Goal: Subscribe to service/newsletter

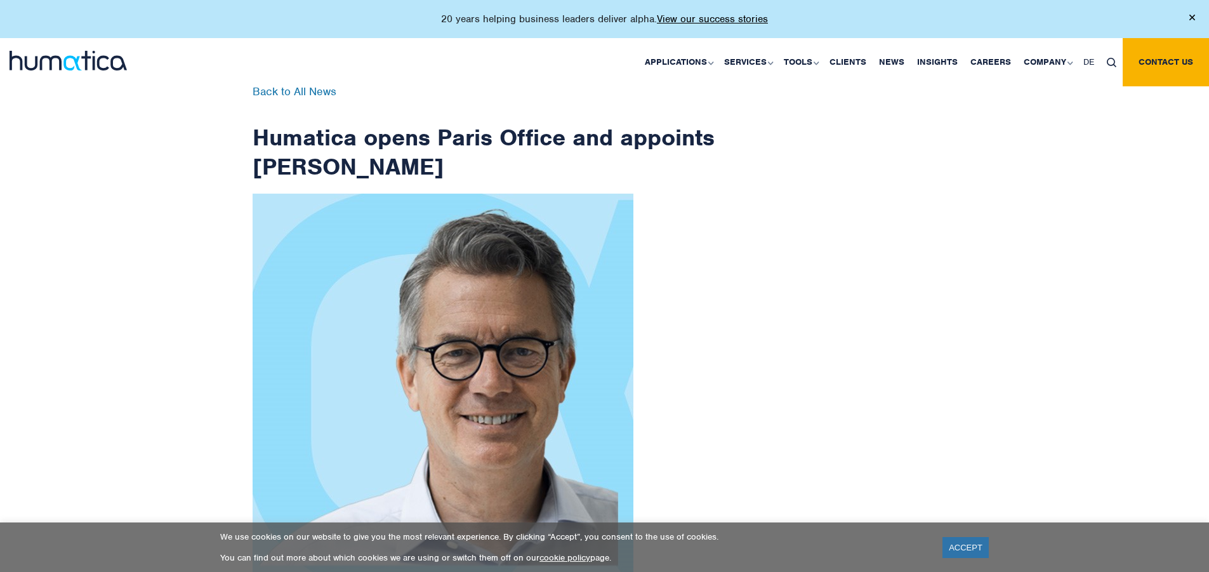
scroll to position [2025, 0]
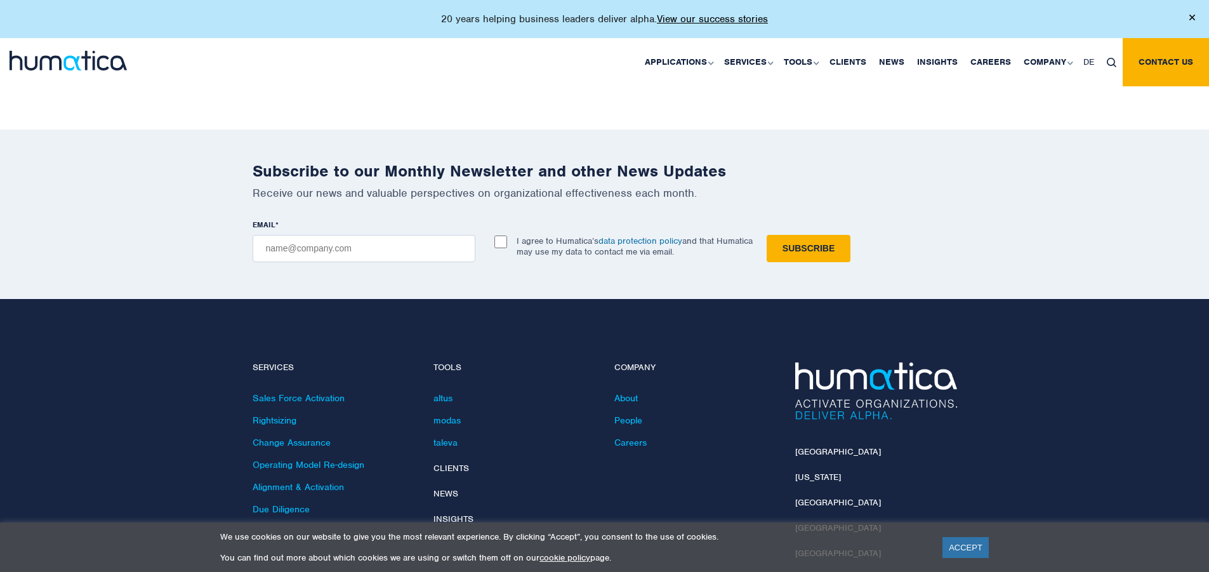
checkbox input "true"
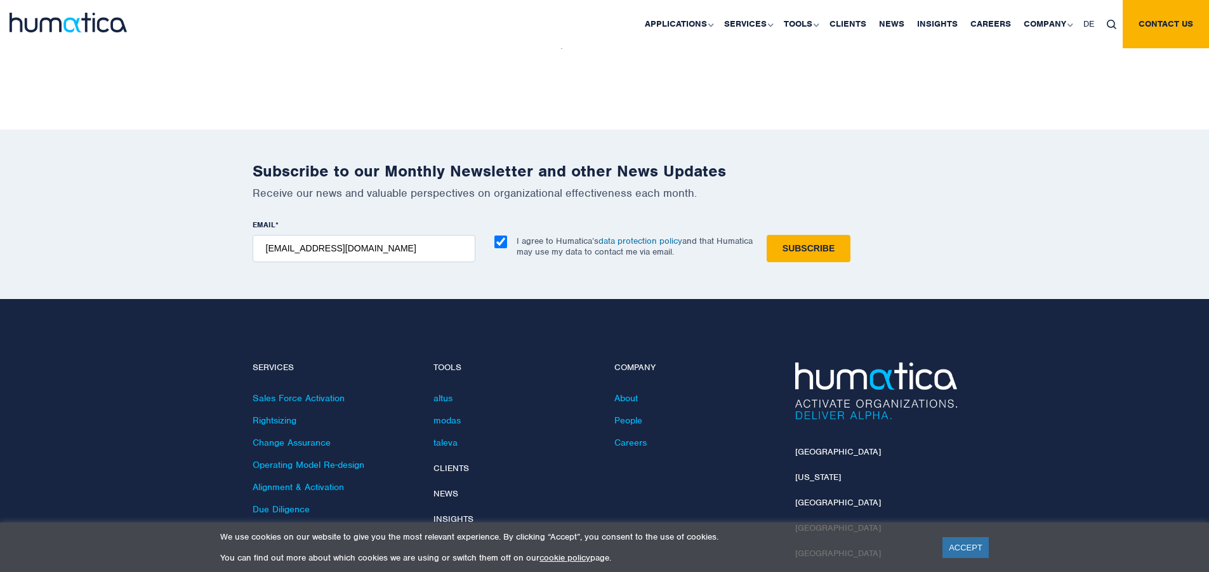
type input "[EMAIL_ADDRESS][DOMAIN_NAME]"
click at [767, 235] on input "Subscribe" at bounding box center [809, 248] width 84 height 27
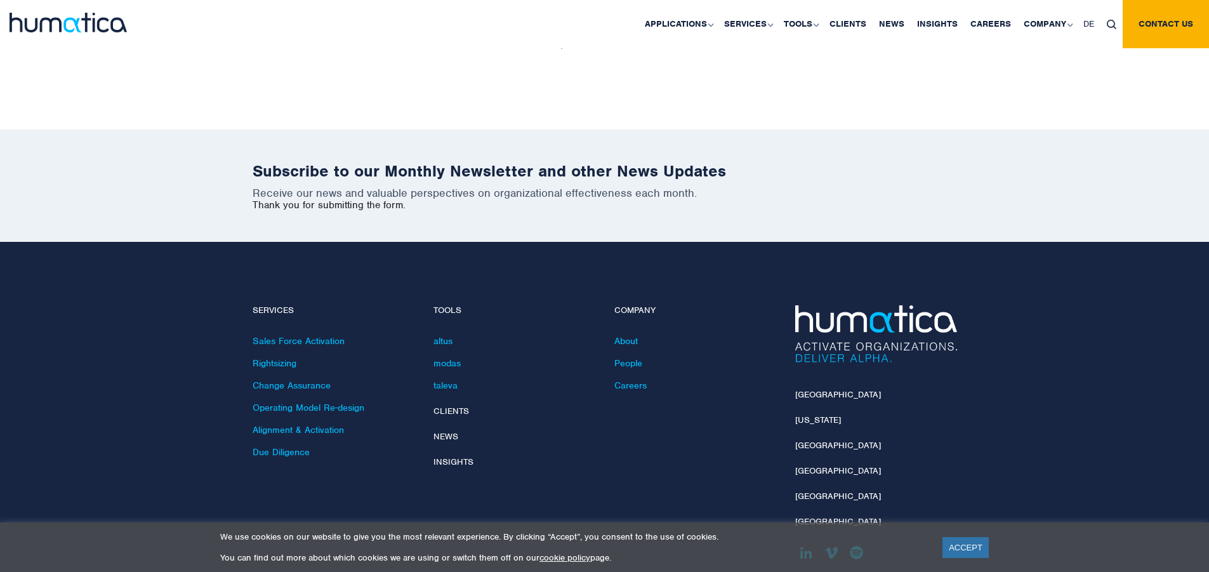
scroll to position [1968, 0]
